Goal: Information Seeking & Learning: Learn about a topic

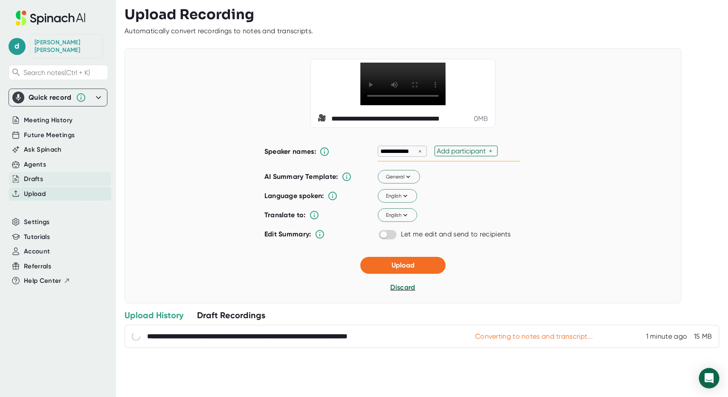
click at [40, 174] on div "Drafts" at bounding box center [33, 179] width 19 height 10
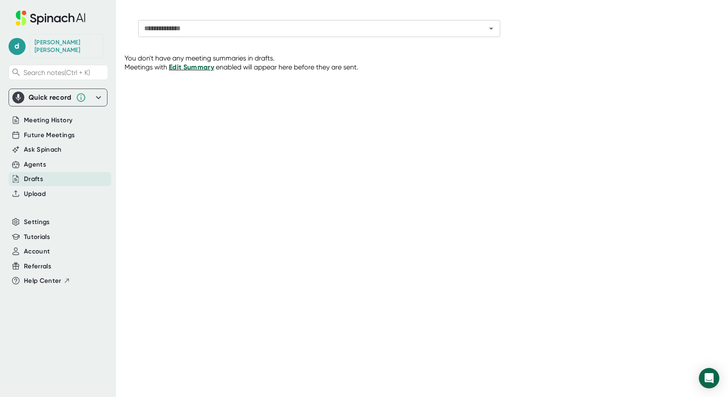
click at [180, 69] on span "Edit Summary" at bounding box center [191, 67] width 45 height 8
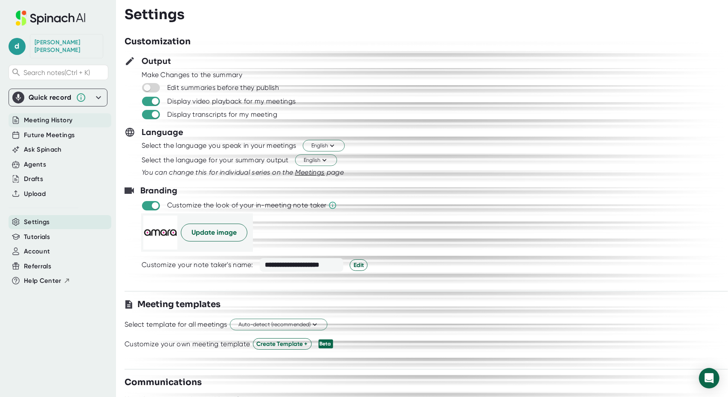
click at [66, 116] on span "Meeting History" at bounding box center [48, 121] width 49 height 10
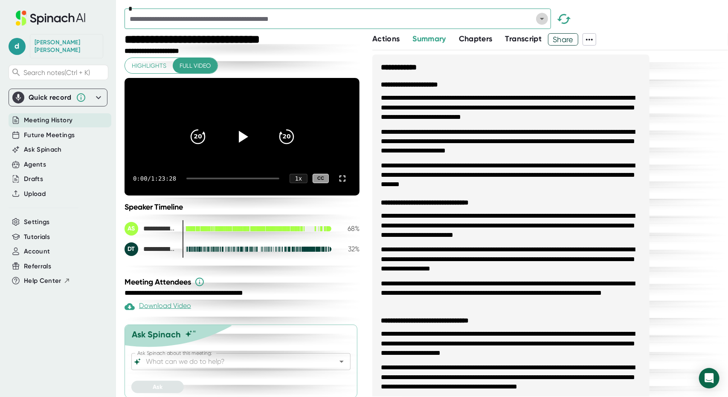
click at [542, 20] on icon "Open" at bounding box center [542, 19] width 10 height 10
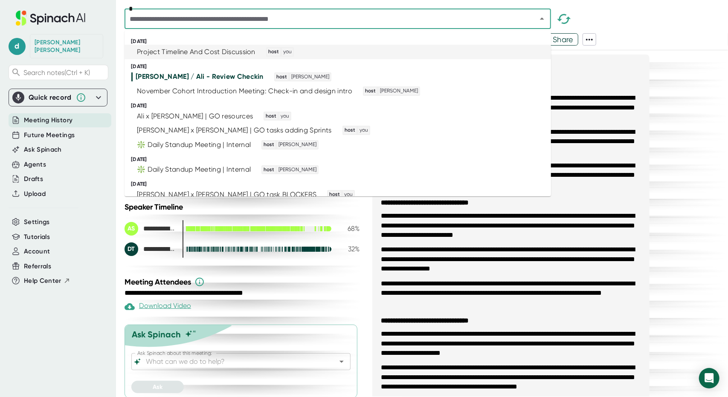
click at [227, 50] on div "Project Timeline And Cost Discussion" at bounding box center [196, 52] width 119 height 9
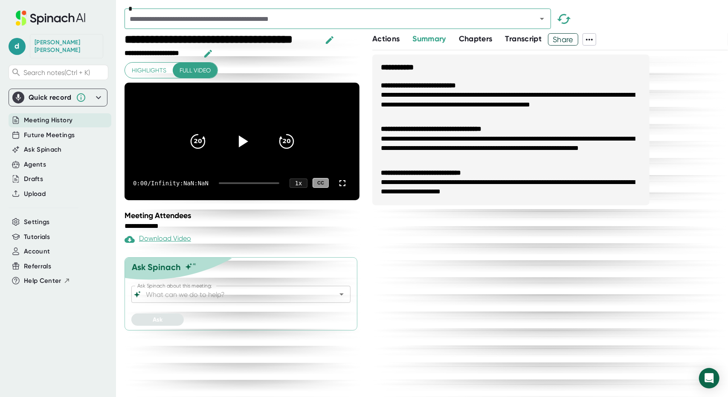
click at [385, 40] on span "Actions" at bounding box center [385, 38] width 27 height 9
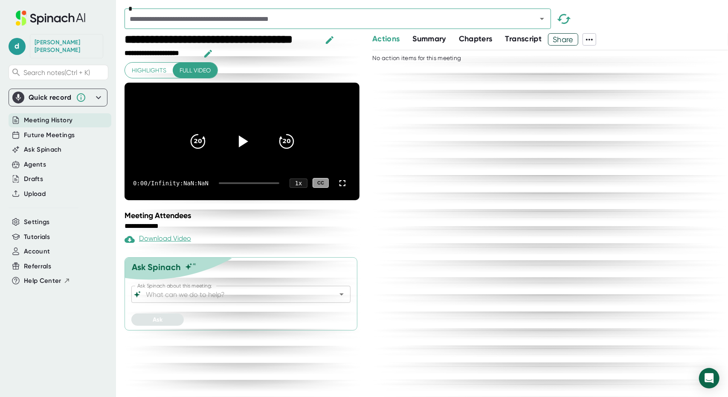
click at [433, 36] on span "Summary" at bounding box center [428, 38] width 33 height 9
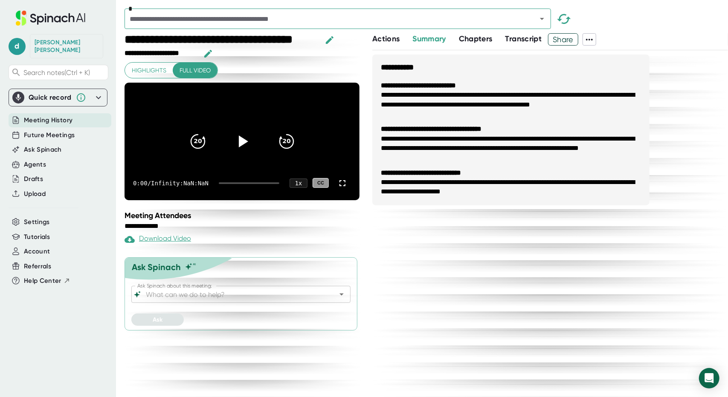
click at [480, 39] on span "Chapters" at bounding box center [476, 38] width 34 height 9
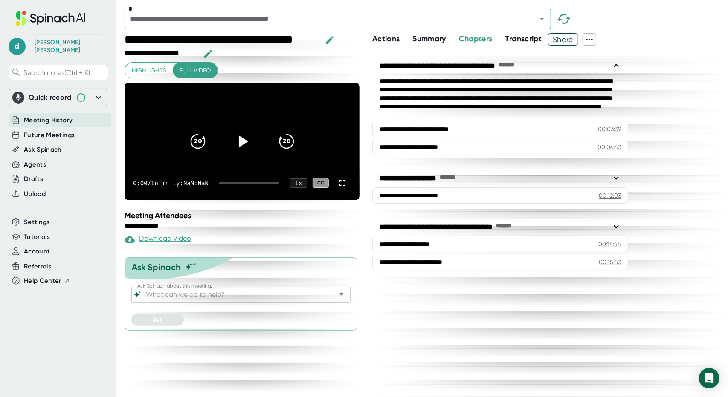
click at [524, 36] on span "Transcript" at bounding box center [523, 38] width 37 height 9
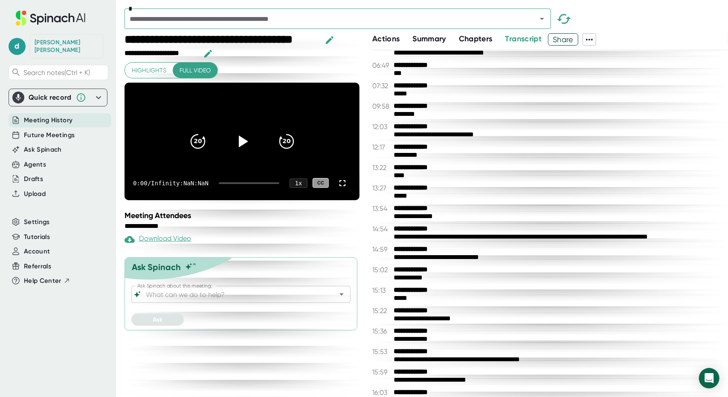
scroll to position [189, 0]
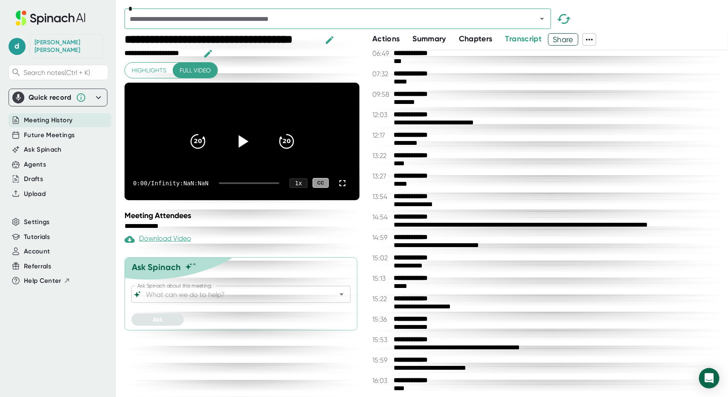
click at [240, 135] on icon at bounding box center [243, 141] width 10 height 12
